Goal: Download file/media

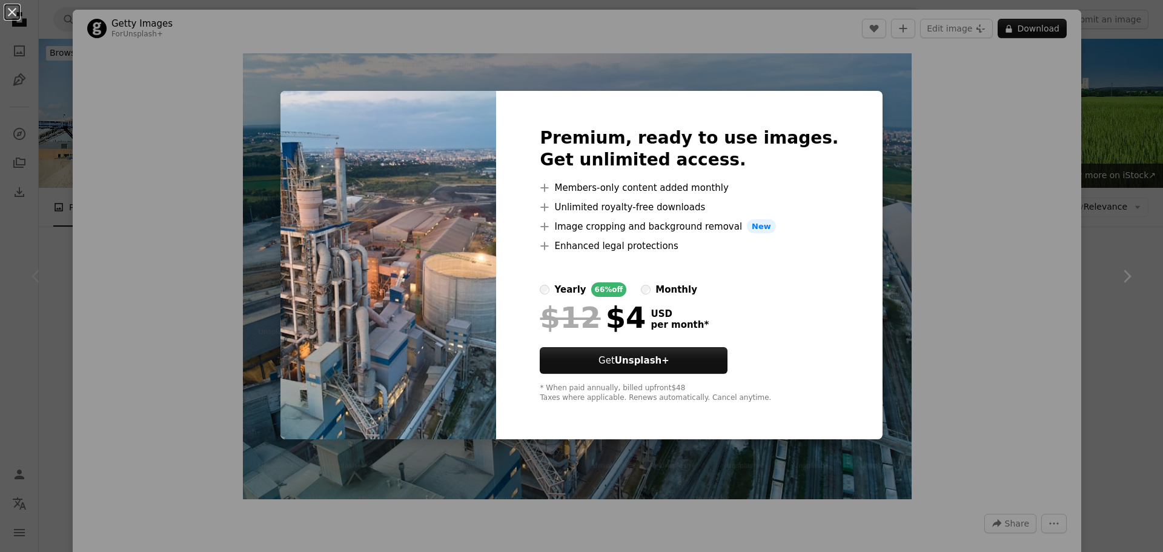
click at [985, 229] on div "An X shape Premium, ready to use images. Get unlimited access. A plus sign Memb…" at bounding box center [581, 276] width 1163 height 552
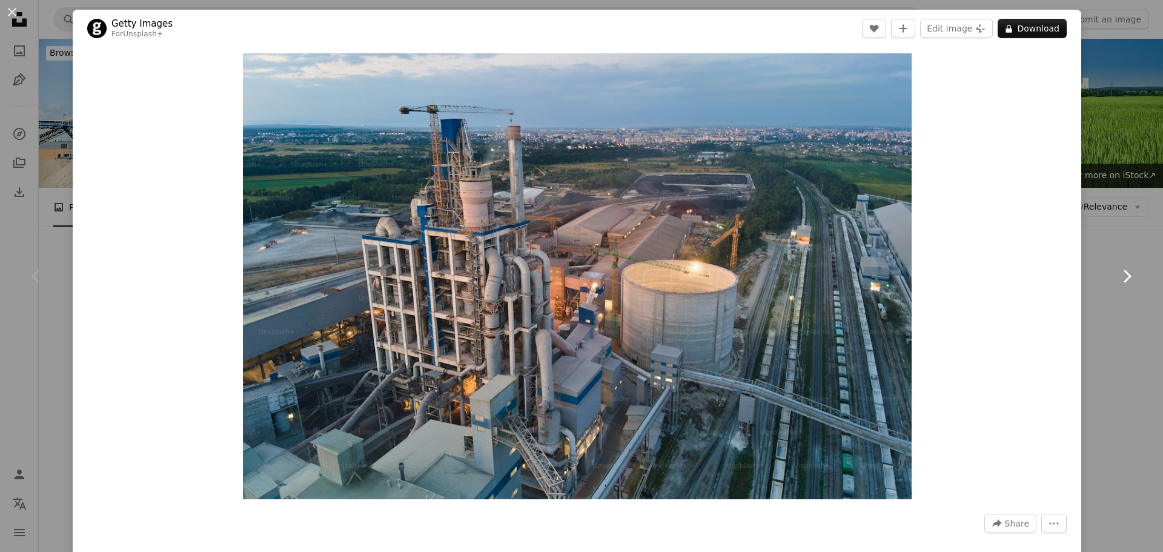
click at [1102, 303] on link "Chevron right" at bounding box center [1127, 276] width 73 height 116
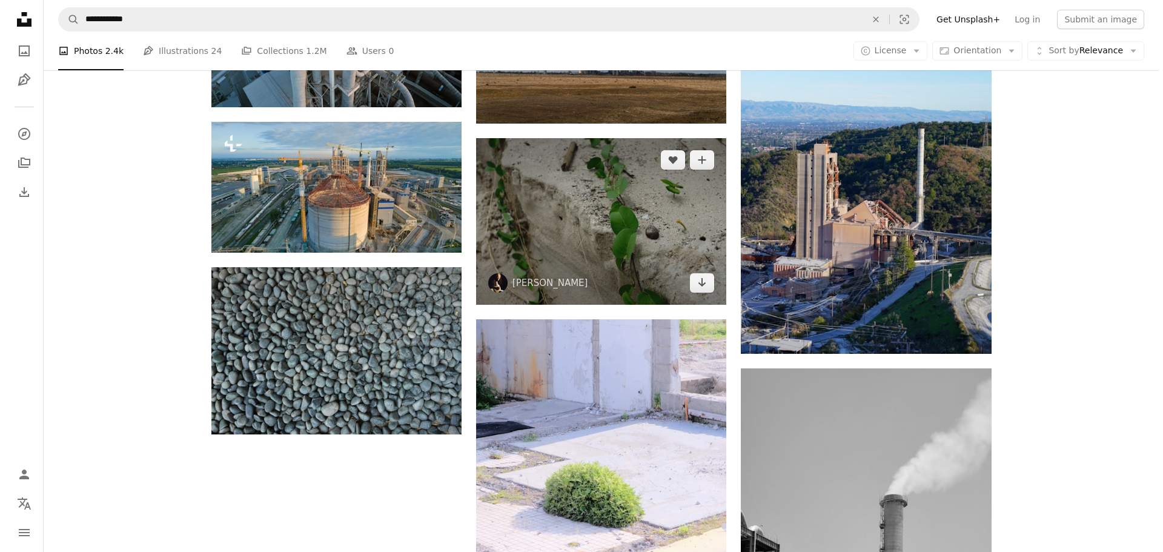
scroll to position [1272, 0]
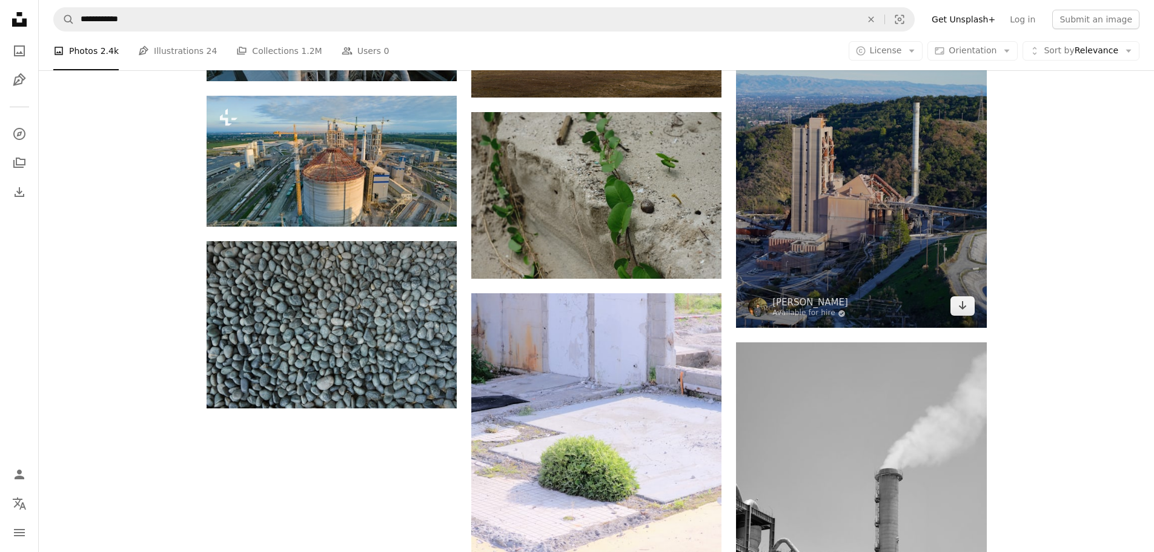
click at [857, 269] on img at bounding box center [861, 140] width 250 height 376
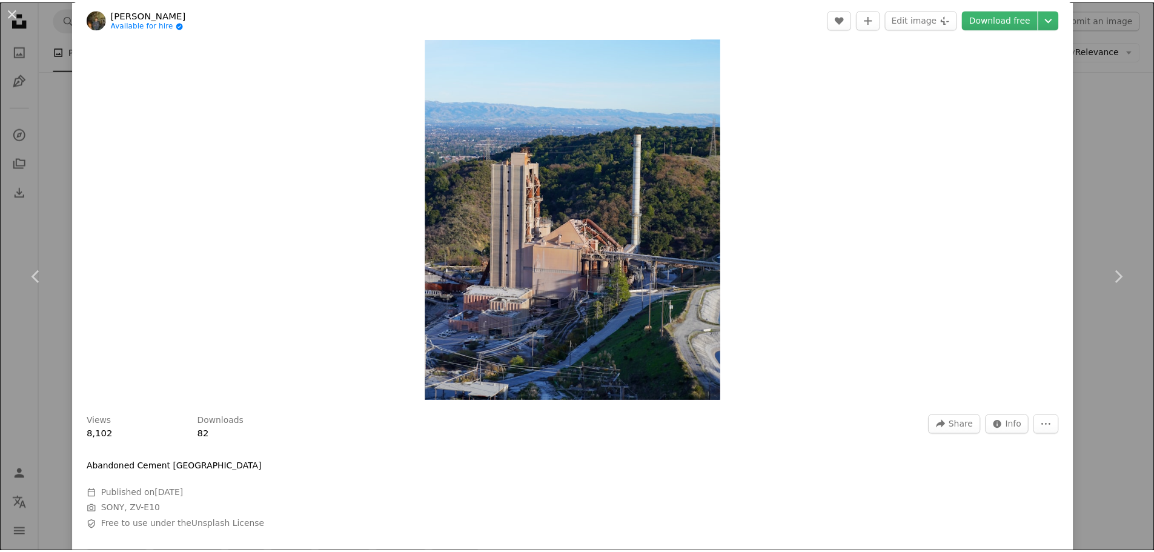
scroll to position [121, 0]
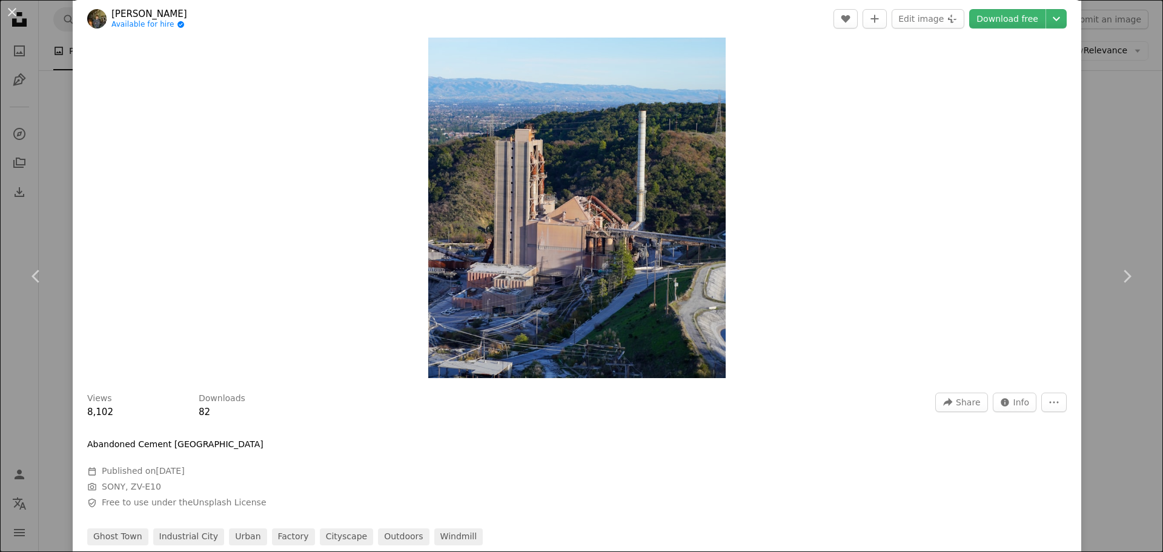
click at [1082, 194] on div "An X shape Chevron left Chevron right [PERSON_NAME] Available for hire A checkm…" at bounding box center [581, 276] width 1163 height 552
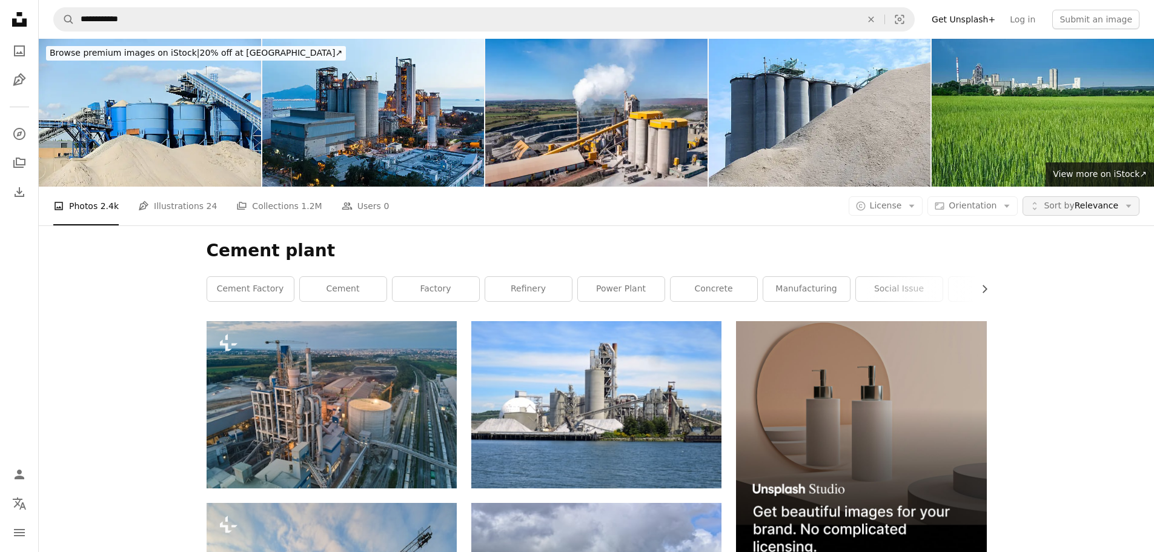
click at [1086, 209] on span "Sort by Relevance" at bounding box center [1081, 206] width 75 height 12
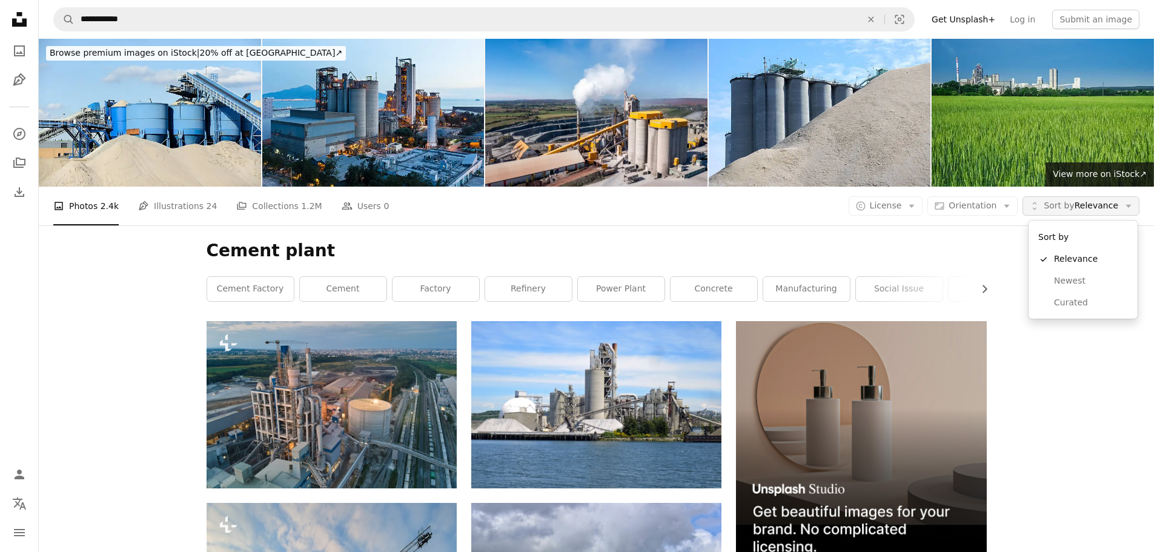
click at [1086, 209] on span "Sort by Relevance" at bounding box center [1081, 206] width 75 height 12
click at [895, 205] on span "License" at bounding box center [886, 206] width 32 height 10
click at [897, 306] on span "Free" at bounding box center [925, 303] width 74 height 12
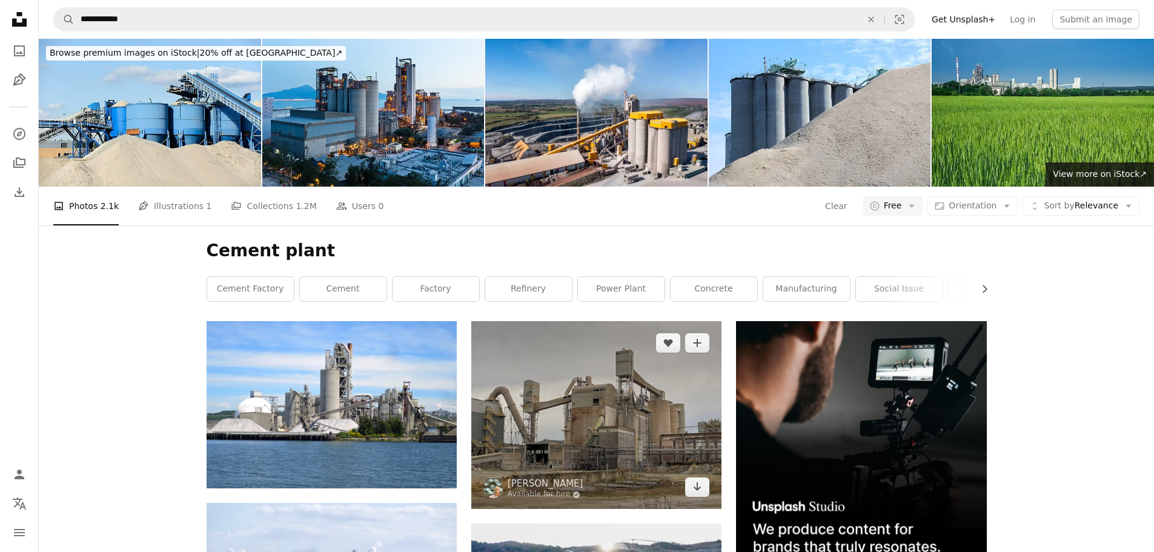
click at [590, 423] on img at bounding box center [596, 415] width 250 height 188
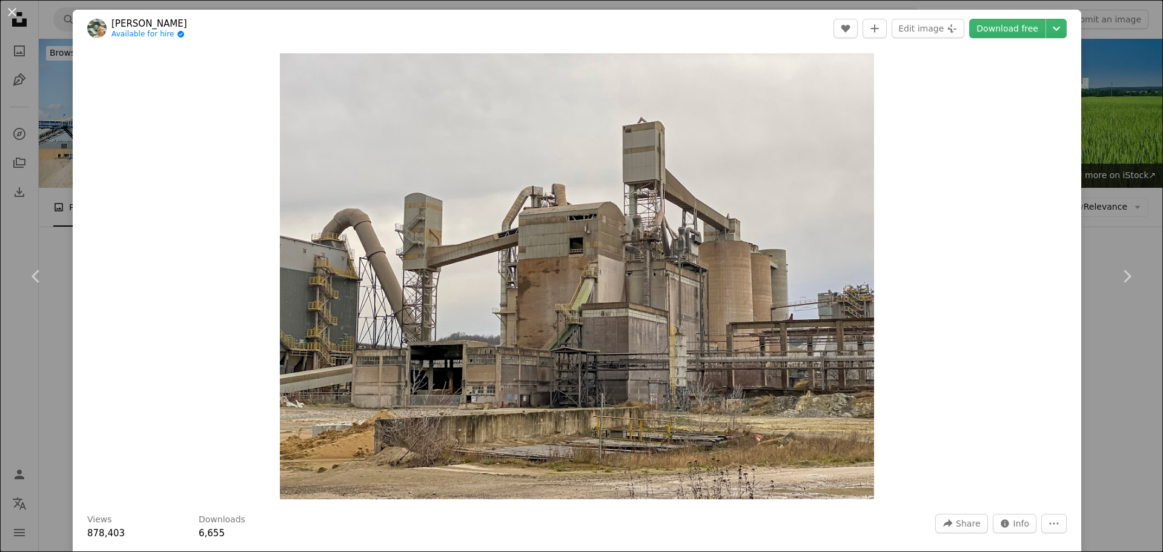
click at [1104, 372] on div "An X shape Chevron left Chevron right [PERSON_NAME] Available for hire A checkm…" at bounding box center [581, 276] width 1163 height 552
